Goal: Check status: Check status

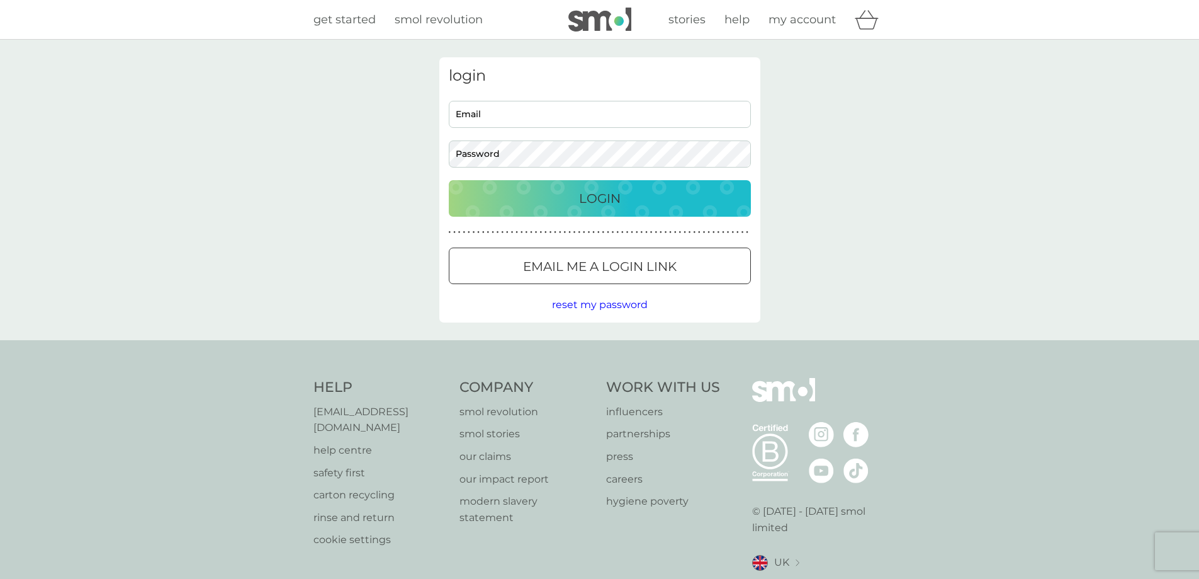
type input "[PERSON_NAME][EMAIL_ADDRESS][DOMAIN_NAME]"
click at [623, 199] on div "Login" at bounding box center [600, 198] width 277 height 20
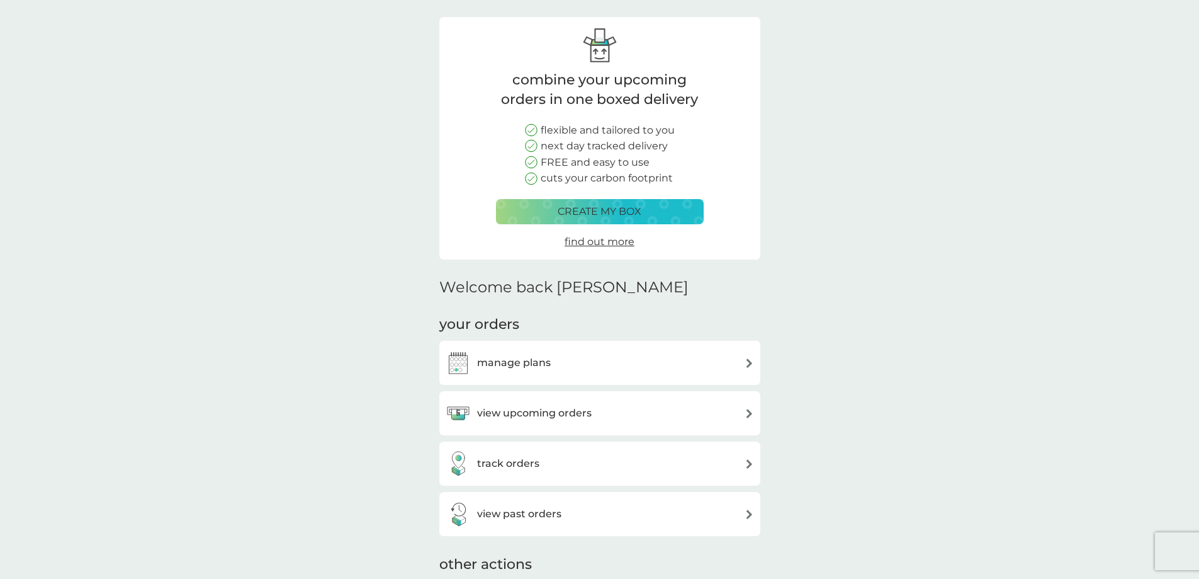
click at [535, 530] on div "combine your upcoming orders in one boxed delivery flexible and tailored to you…" at bounding box center [599, 509] width 321 height 984
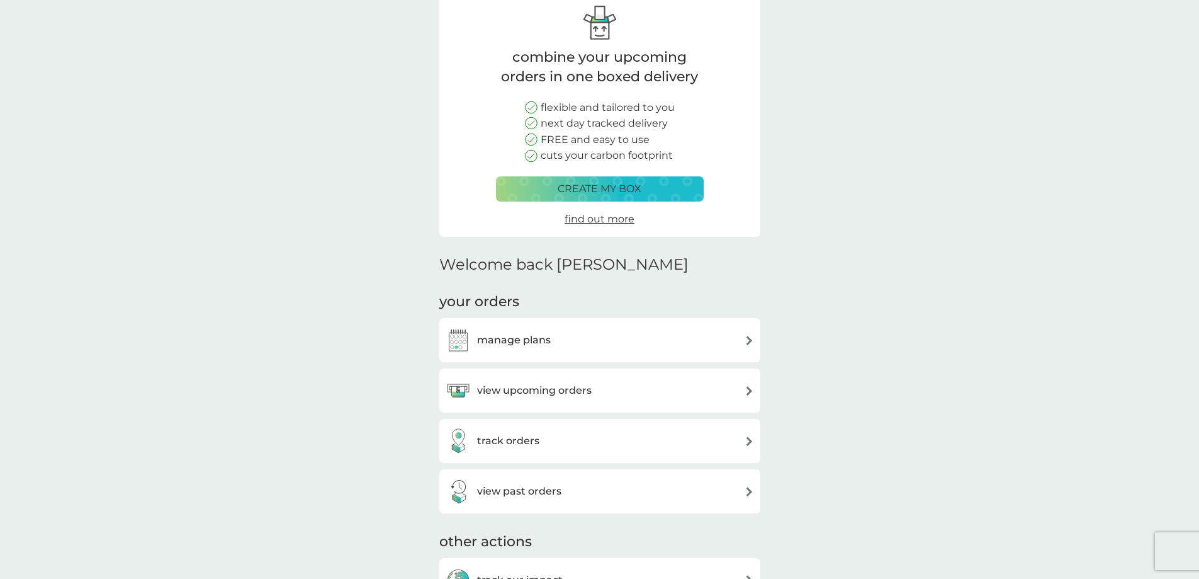
click at [536, 462] on div "track orders" at bounding box center [599, 441] width 321 height 44
click at [539, 453] on div "track orders" at bounding box center [600, 440] width 309 height 25
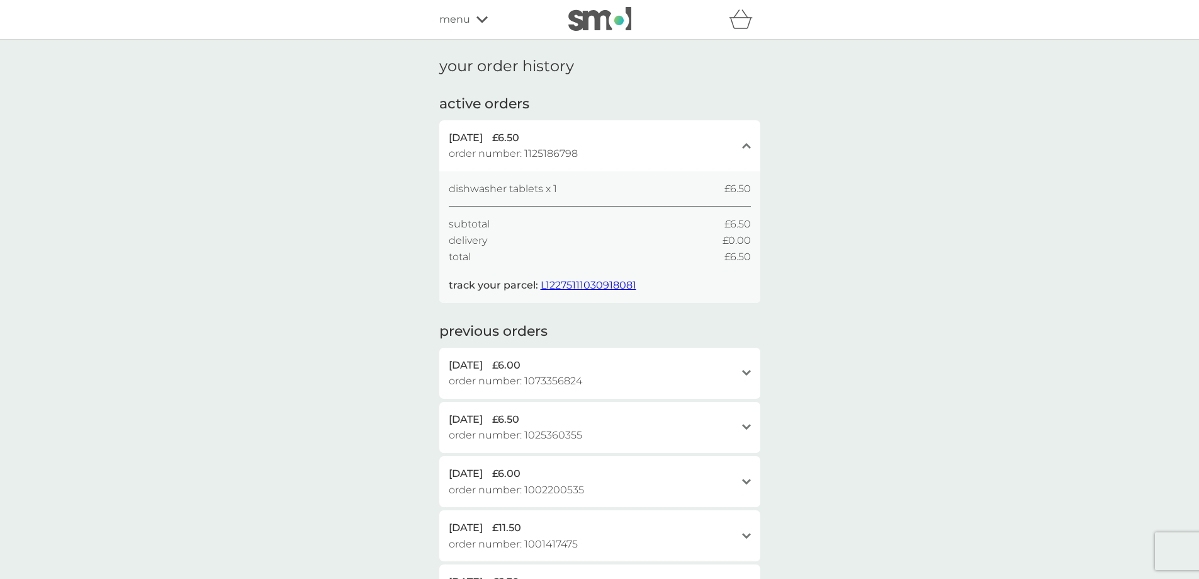
click at [557, 281] on span "L12275111030918081" at bounding box center [589, 285] width 96 height 12
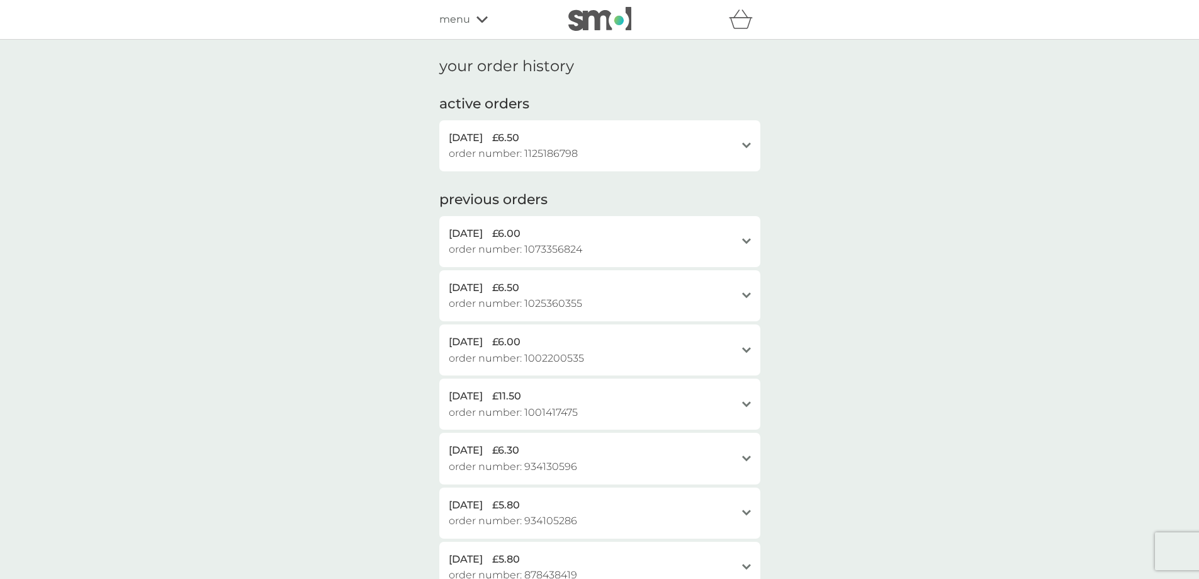
click at [605, 23] on img at bounding box center [600, 19] width 63 height 24
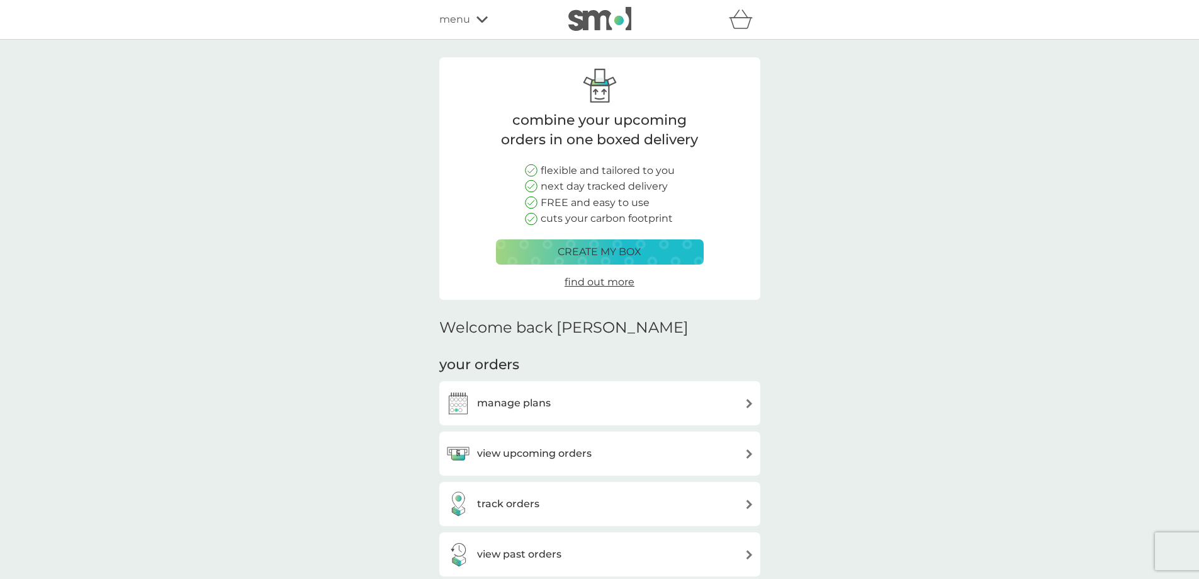
click at [472, 18] on div "menu" at bounding box center [492, 19] width 107 height 16
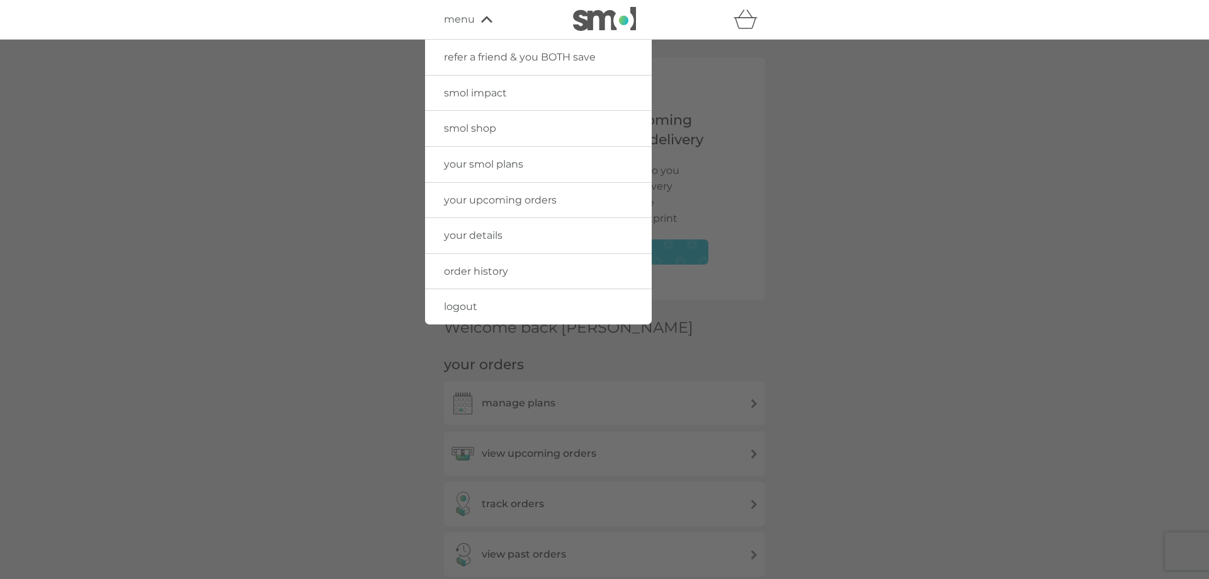
click at [470, 311] on span "logout" at bounding box center [460, 306] width 33 height 12
